Goal: Task Accomplishment & Management: Use online tool/utility

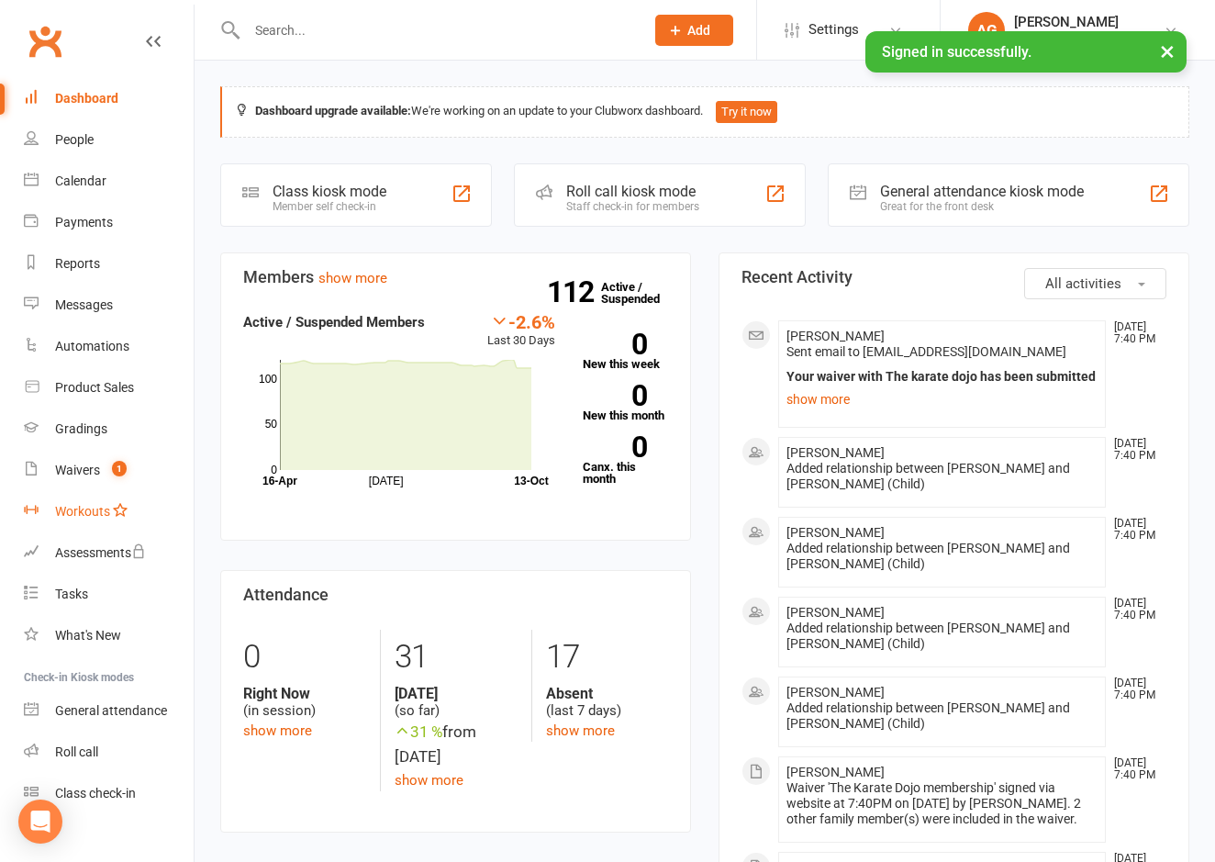
scroll to position [4, 0]
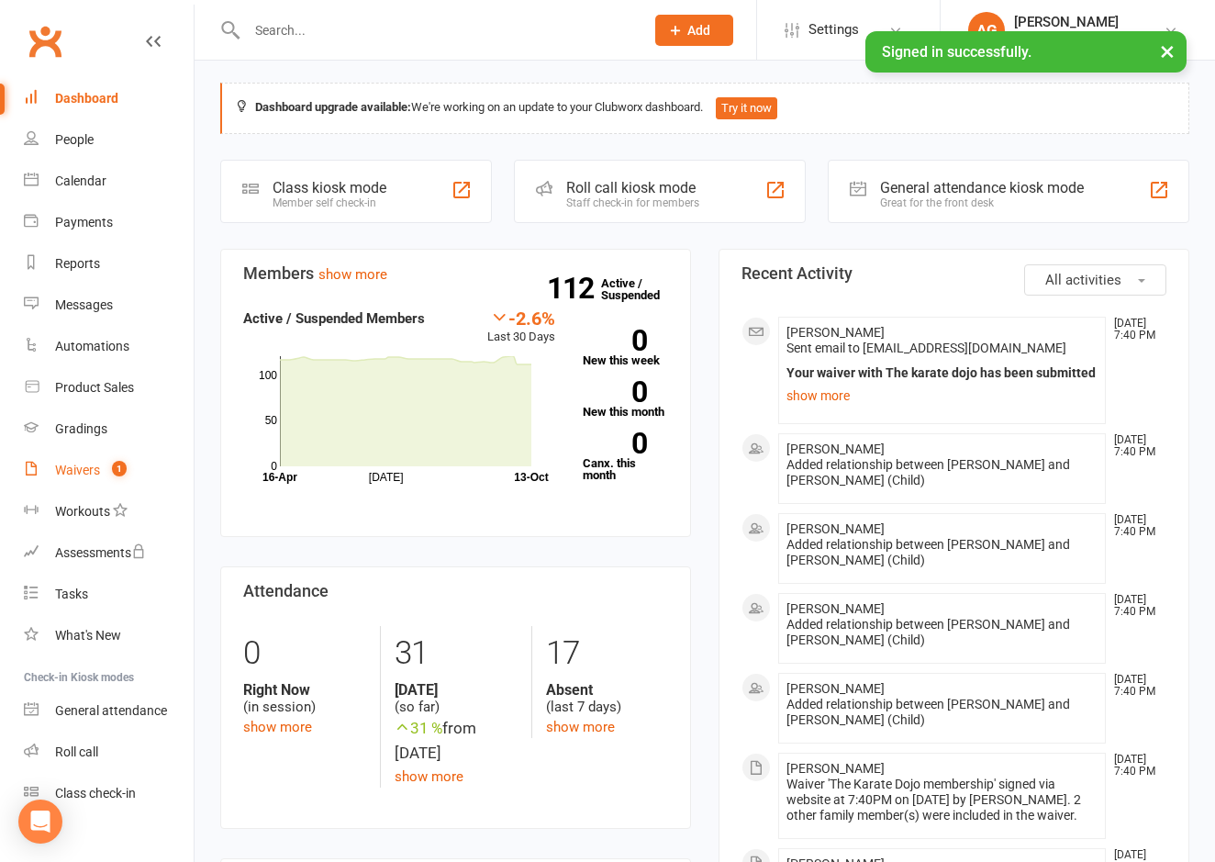
drag, startPoint x: 87, startPoint y: 472, endPoint x: 106, endPoint y: 475, distance: 19.6
click at [87, 472] on div "Waivers" at bounding box center [77, 470] width 45 height 15
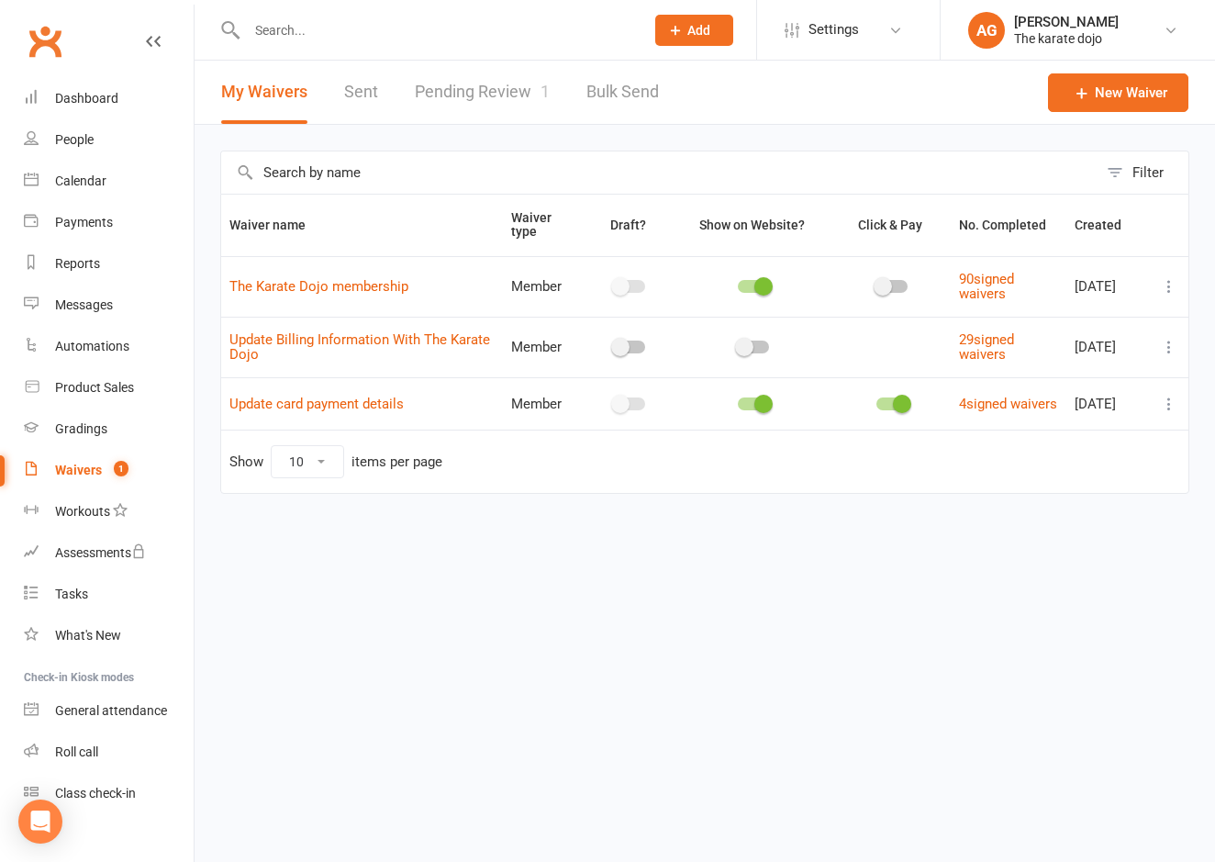
click at [510, 93] on link "Pending Review 1" at bounding box center [482, 92] width 135 height 63
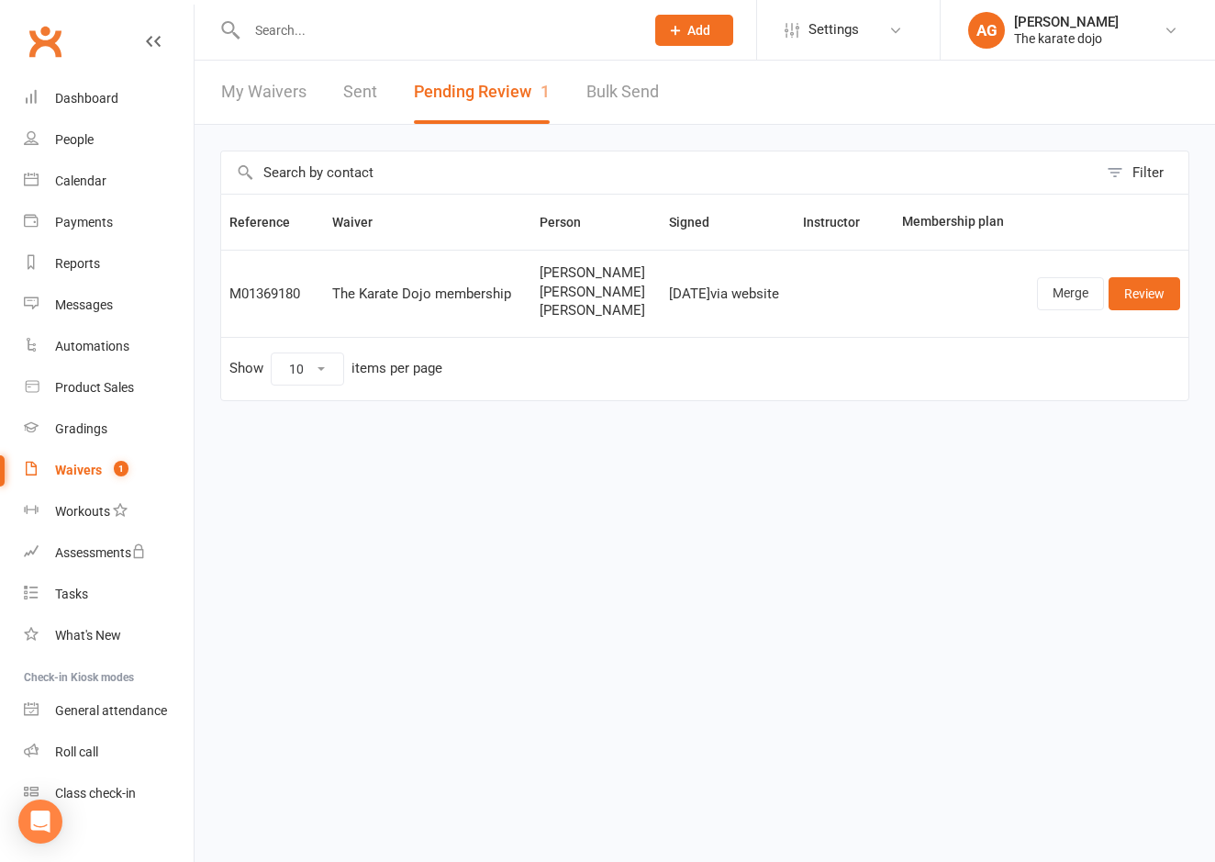
drag, startPoint x: 1154, startPoint y: 291, endPoint x: 1031, endPoint y: 301, distance: 123.4
click at [1154, 291] on link "Review" at bounding box center [1145, 293] width 72 height 33
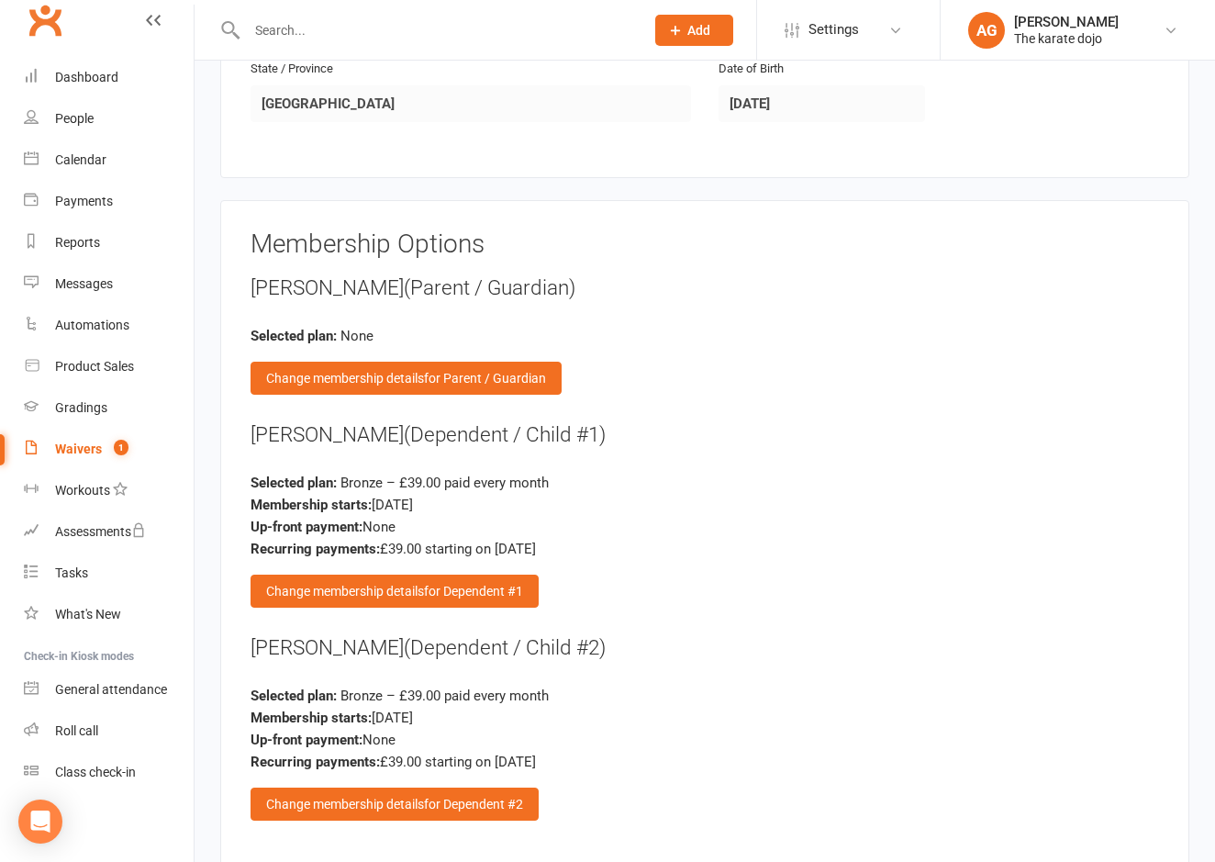
scroll to position [2002, 0]
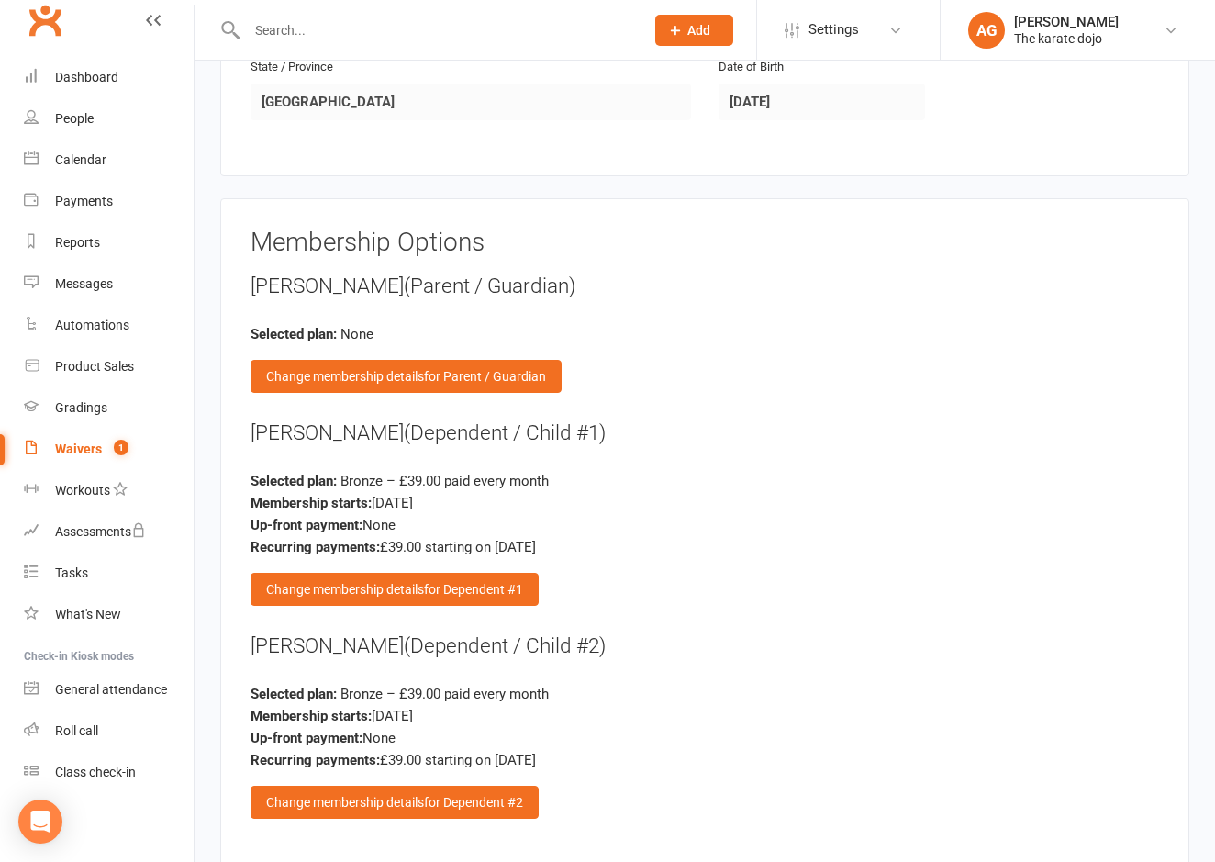
click at [45, 18] on link "Clubworx" at bounding box center [45, 20] width 46 height 46
